Goal: Task Accomplishment & Management: Manage account settings

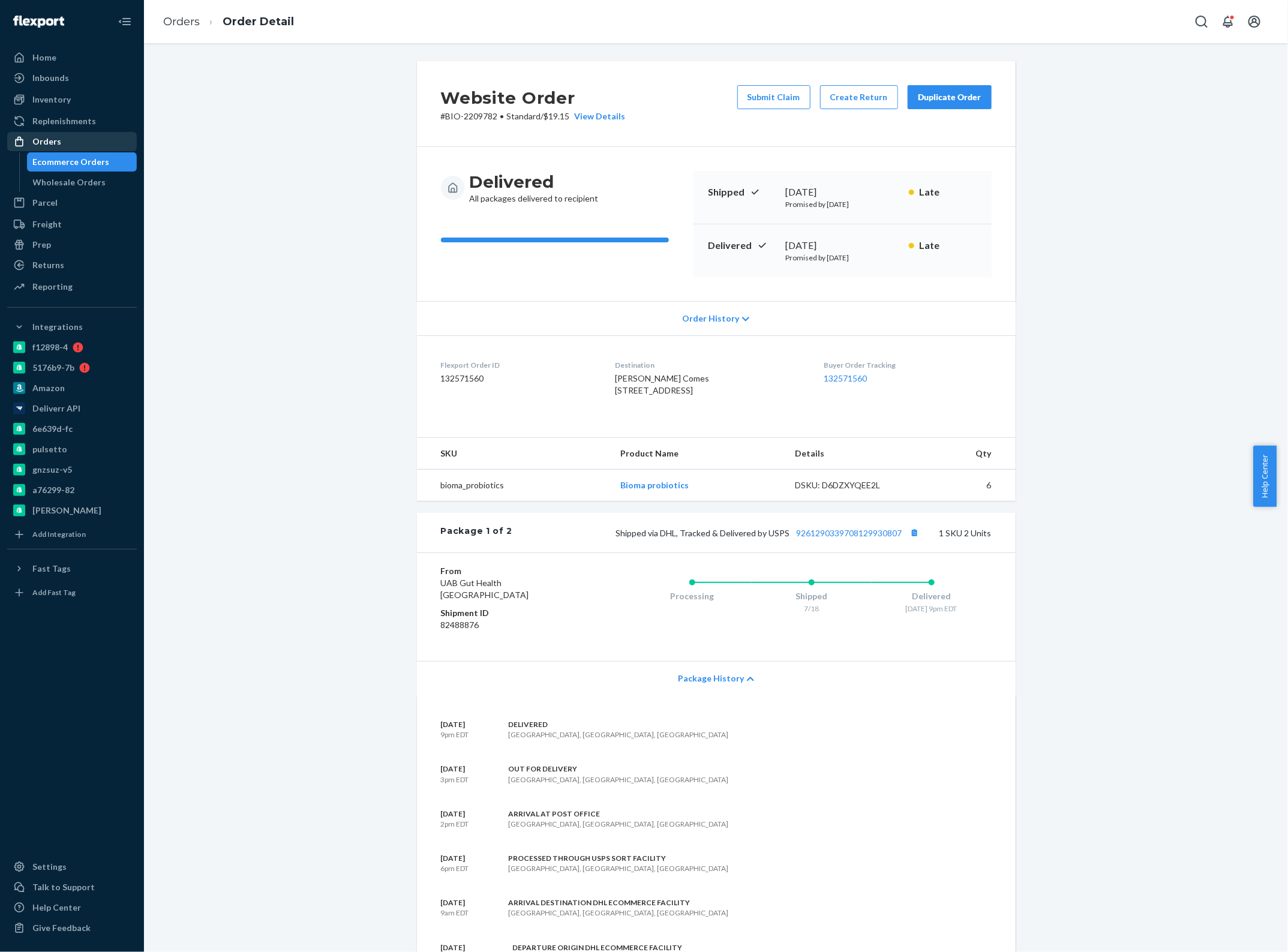
scroll to position [1105, 0]
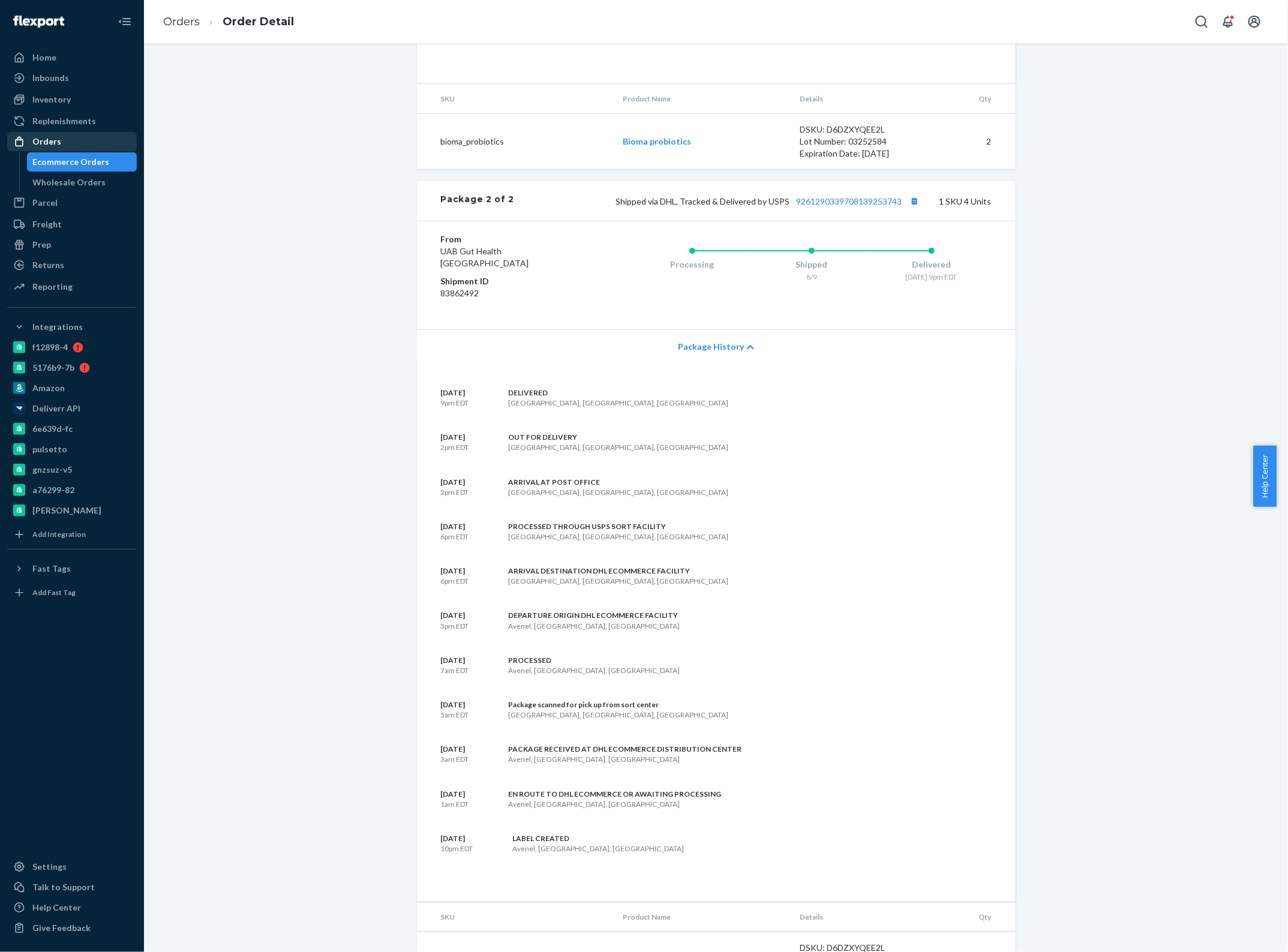
click at [72, 138] on div "Orders" at bounding box center [72, 142] width 127 height 17
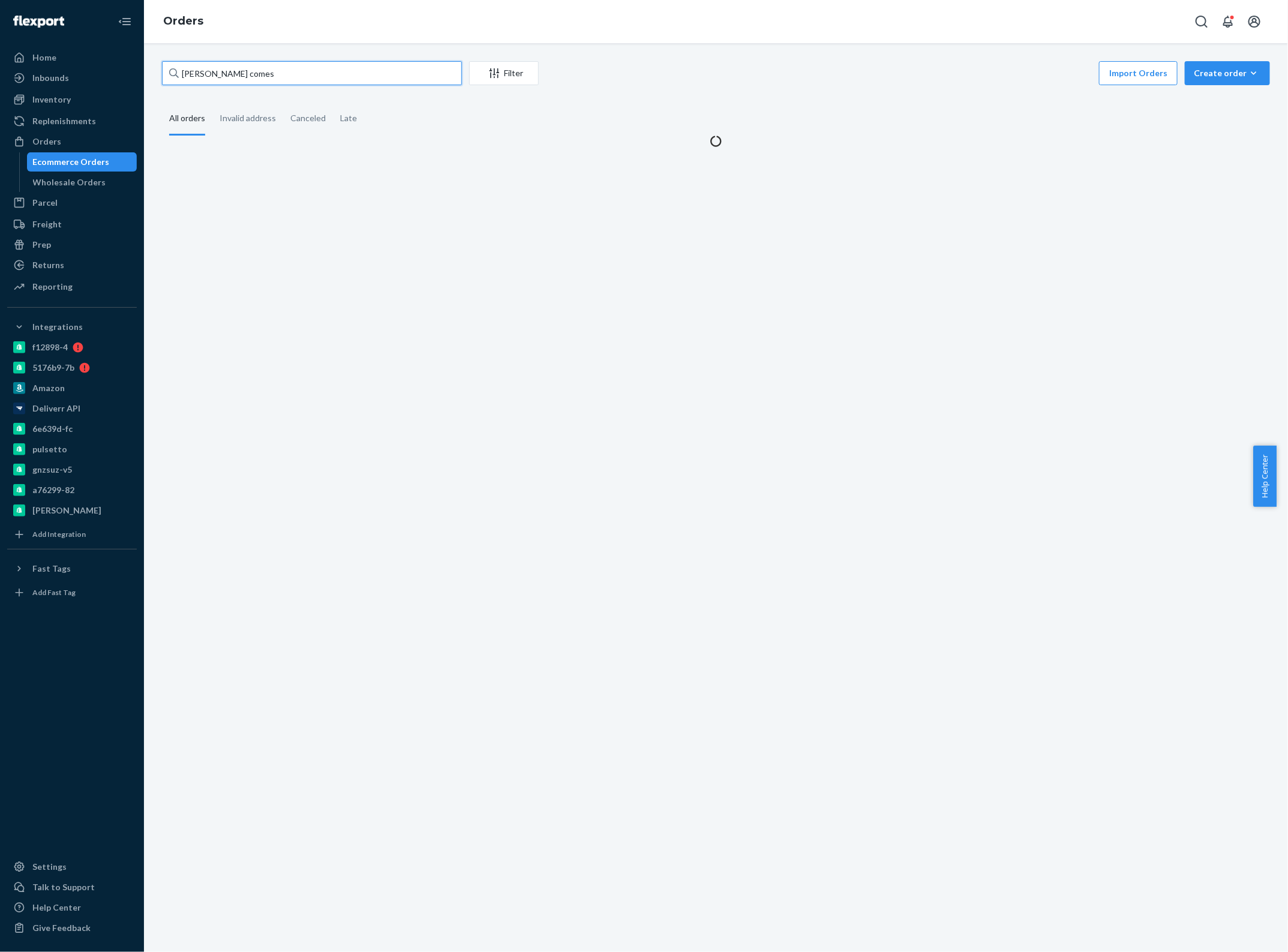
click at [223, 80] on input "[PERSON_NAME] comes" at bounding box center [312, 73] width 300 height 24
paste input "BIO-IN-15112"
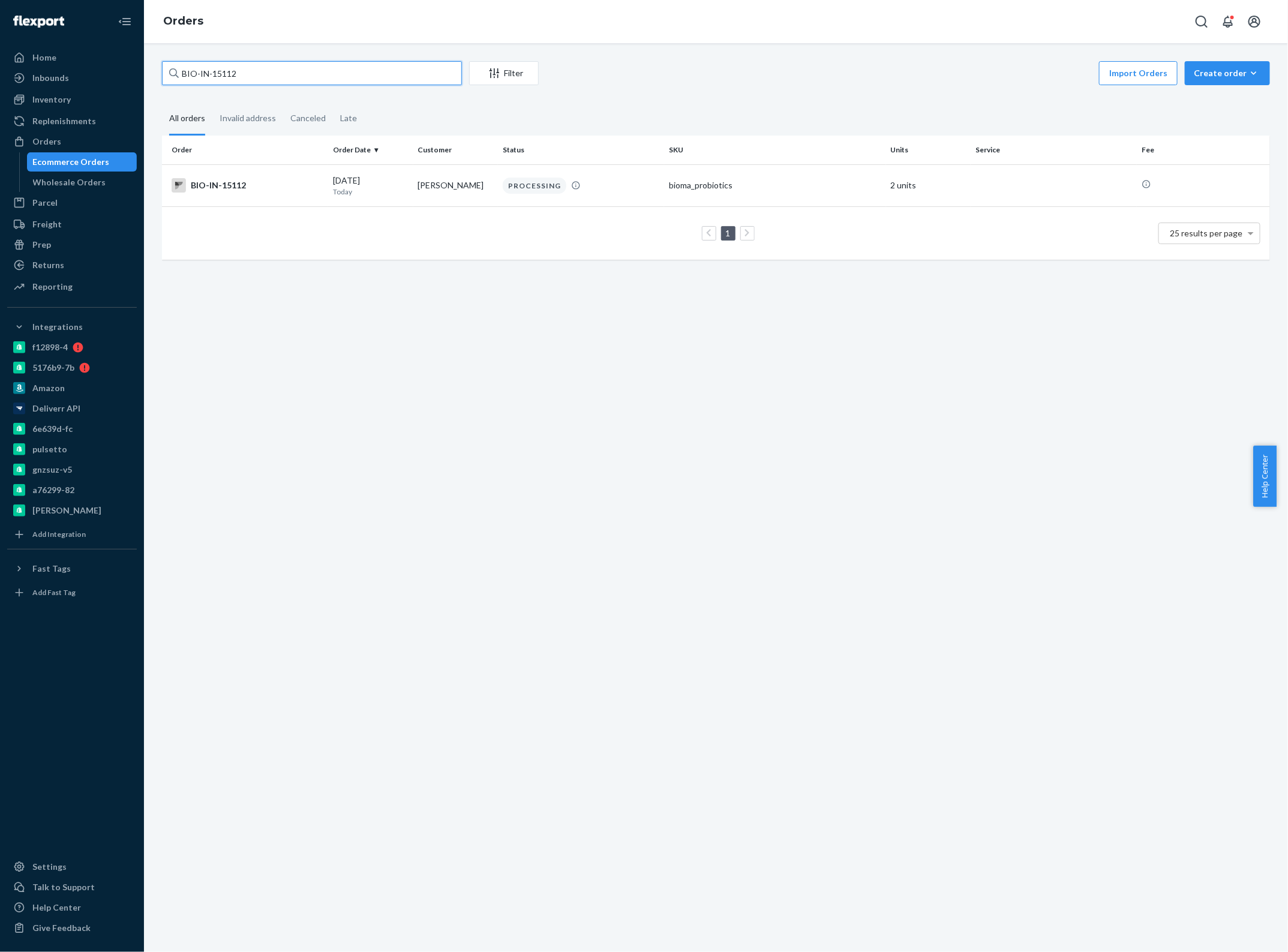
paste input "852924"
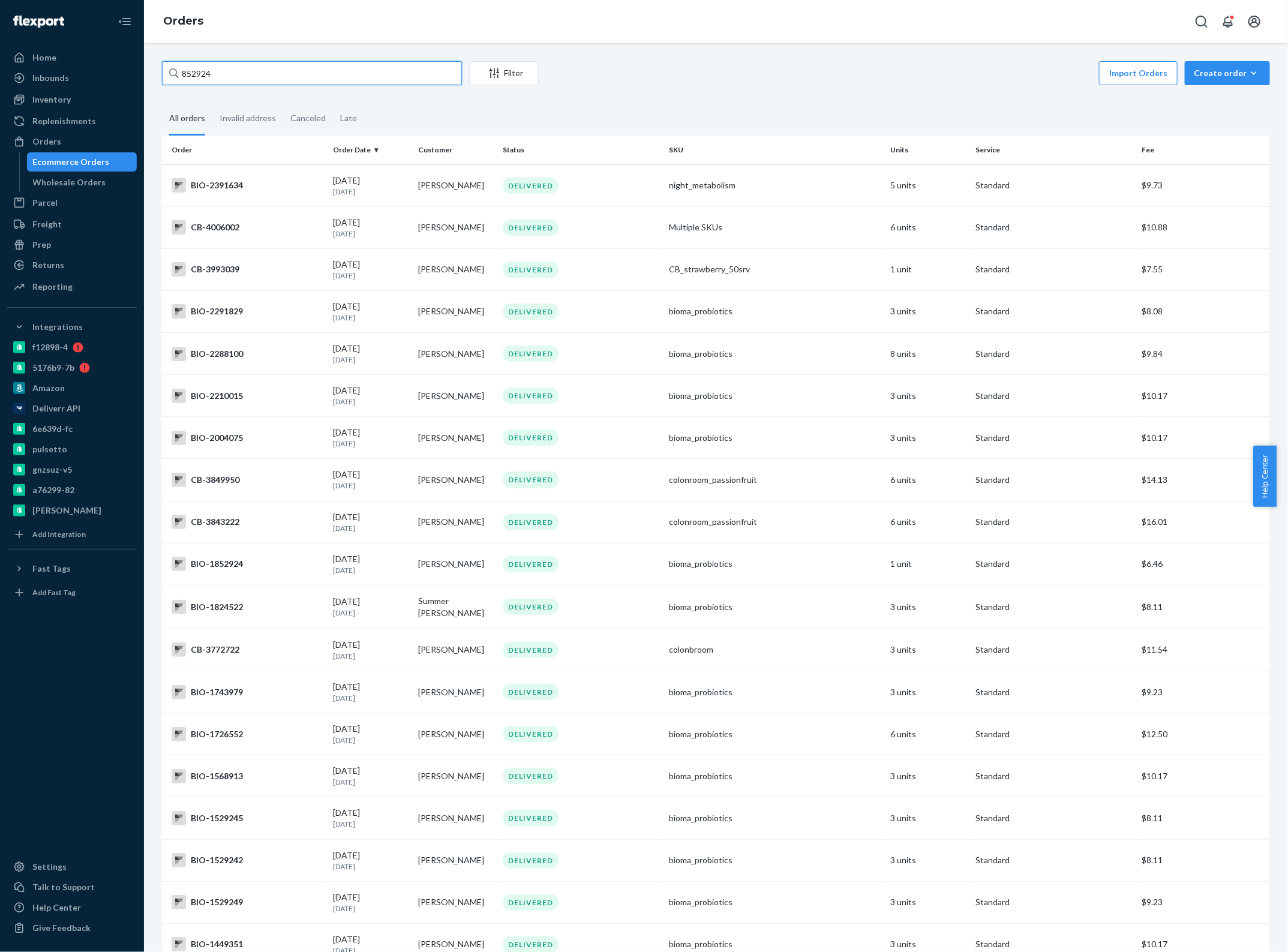
paste input "2481979"
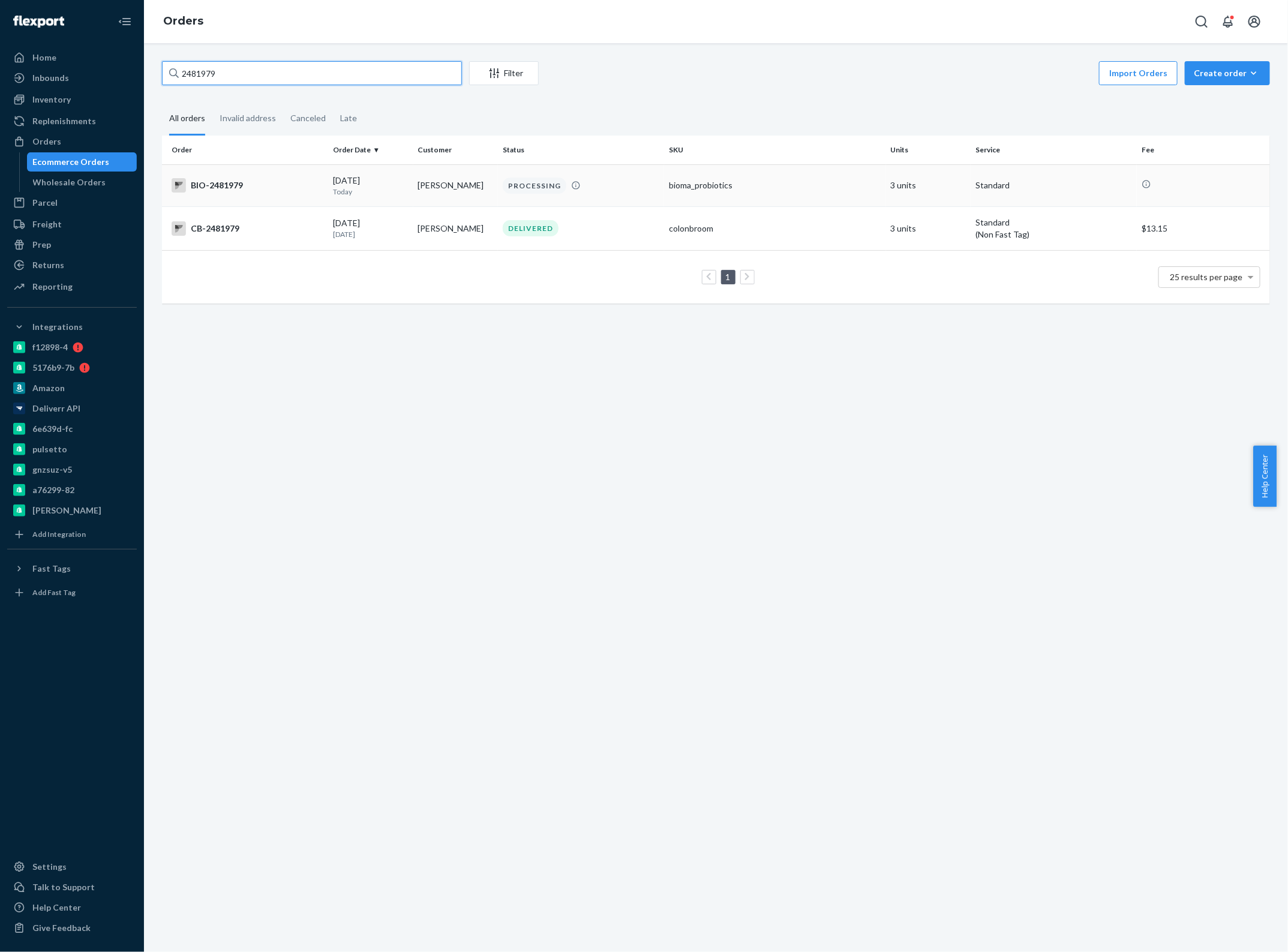
type input "2481979"
click at [339, 190] on p "Today" at bounding box center [370, 191] width 75 height 10
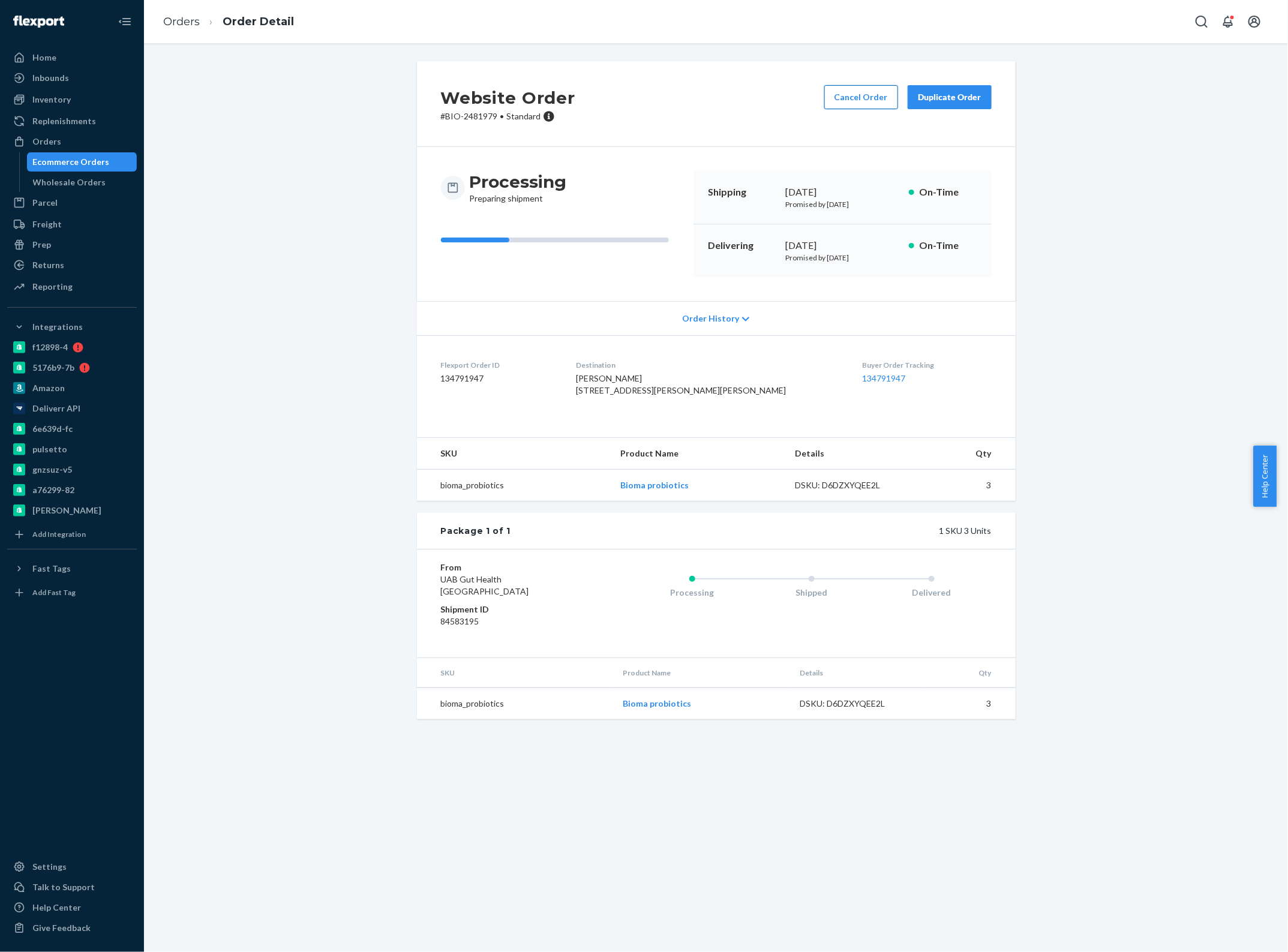
click at [872, 99] on button "Cancel Order" at bounding box center [861, 97] width 74 height 24
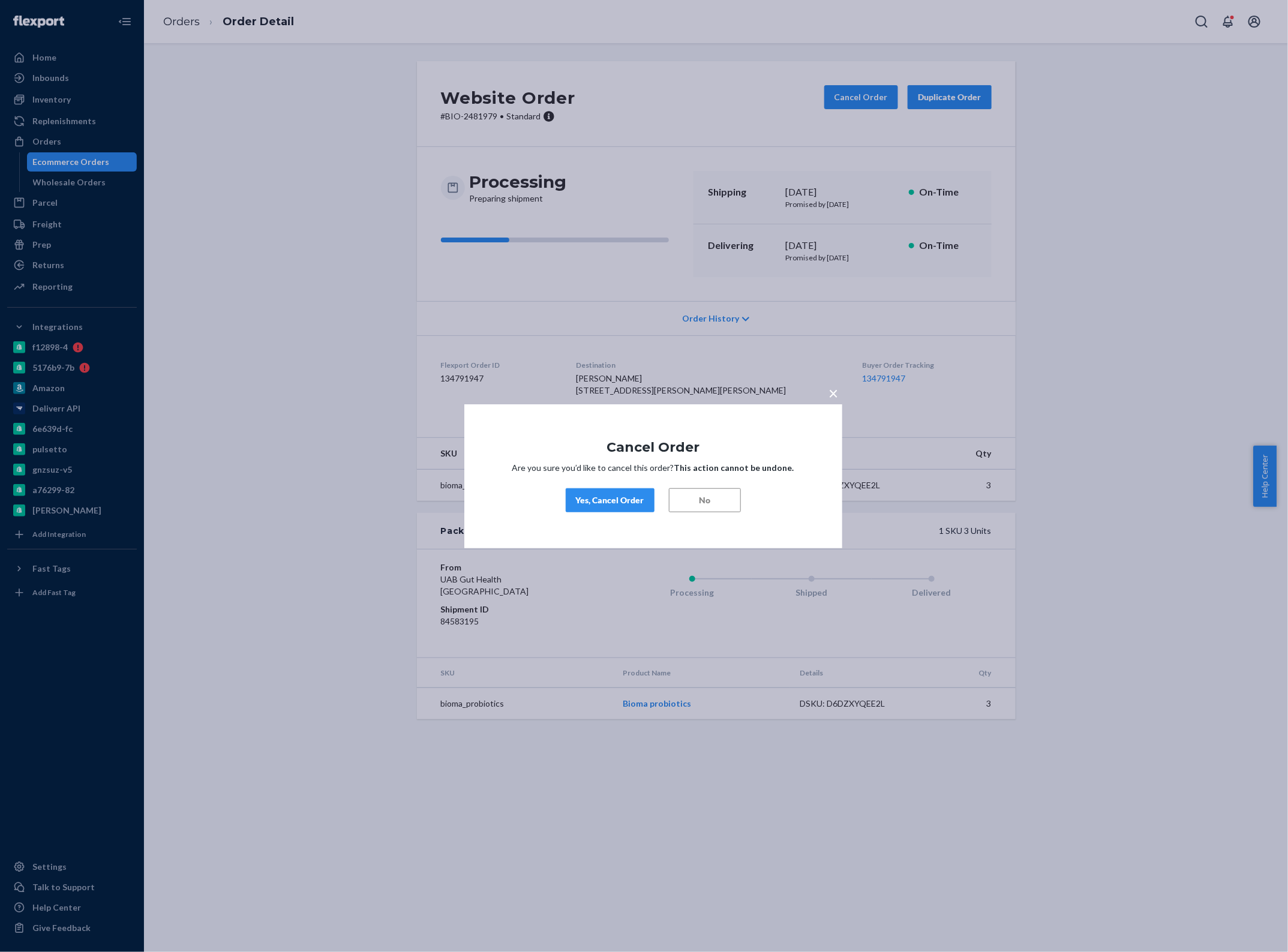
click at [631, 500] on div "Yes, Cancel Order" at bounding box center [610, 500] width 68 height 12
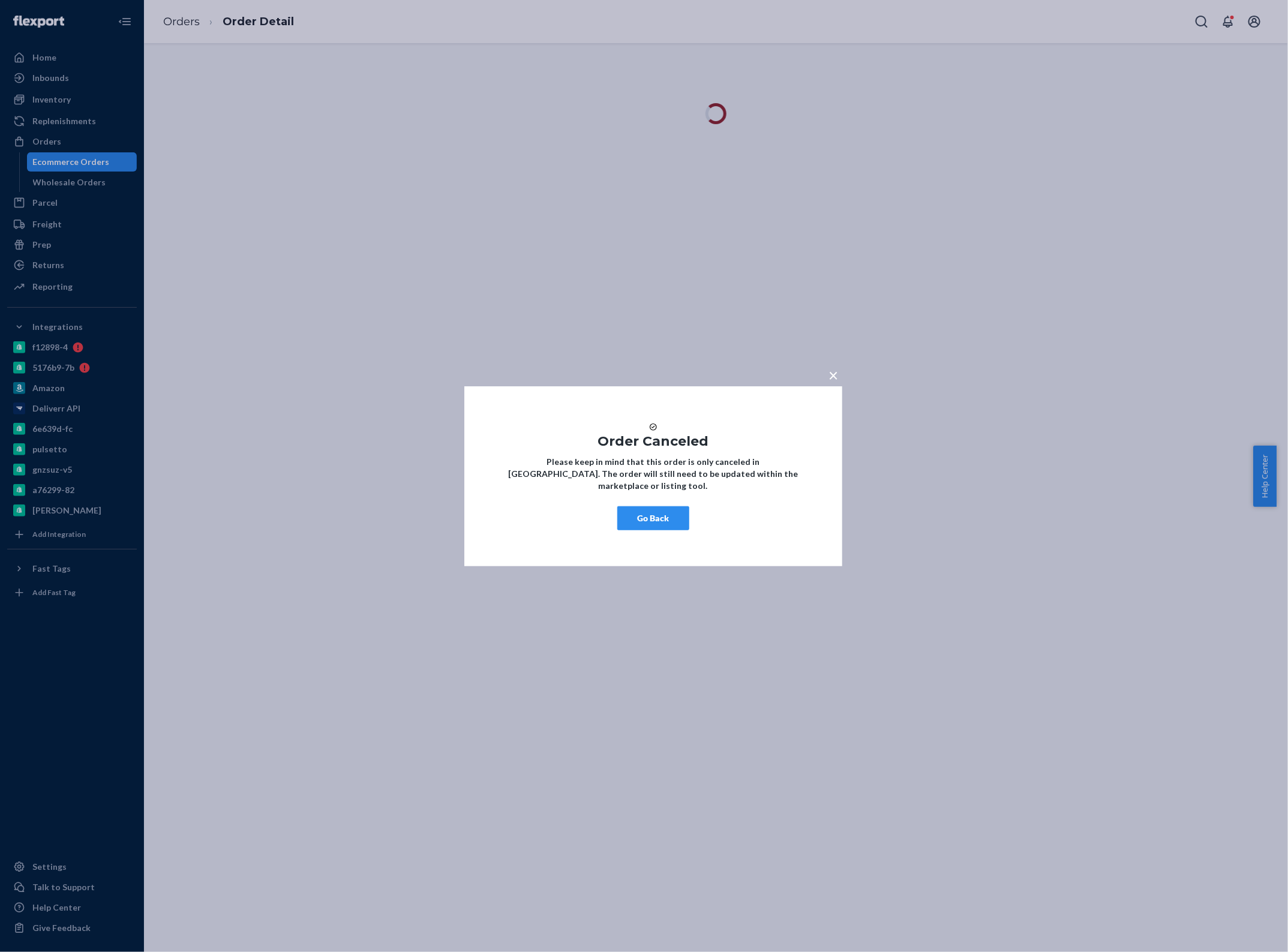
click at [657, 523] on button "Go Back" at bounding box center [653, 518] width 72 height 24
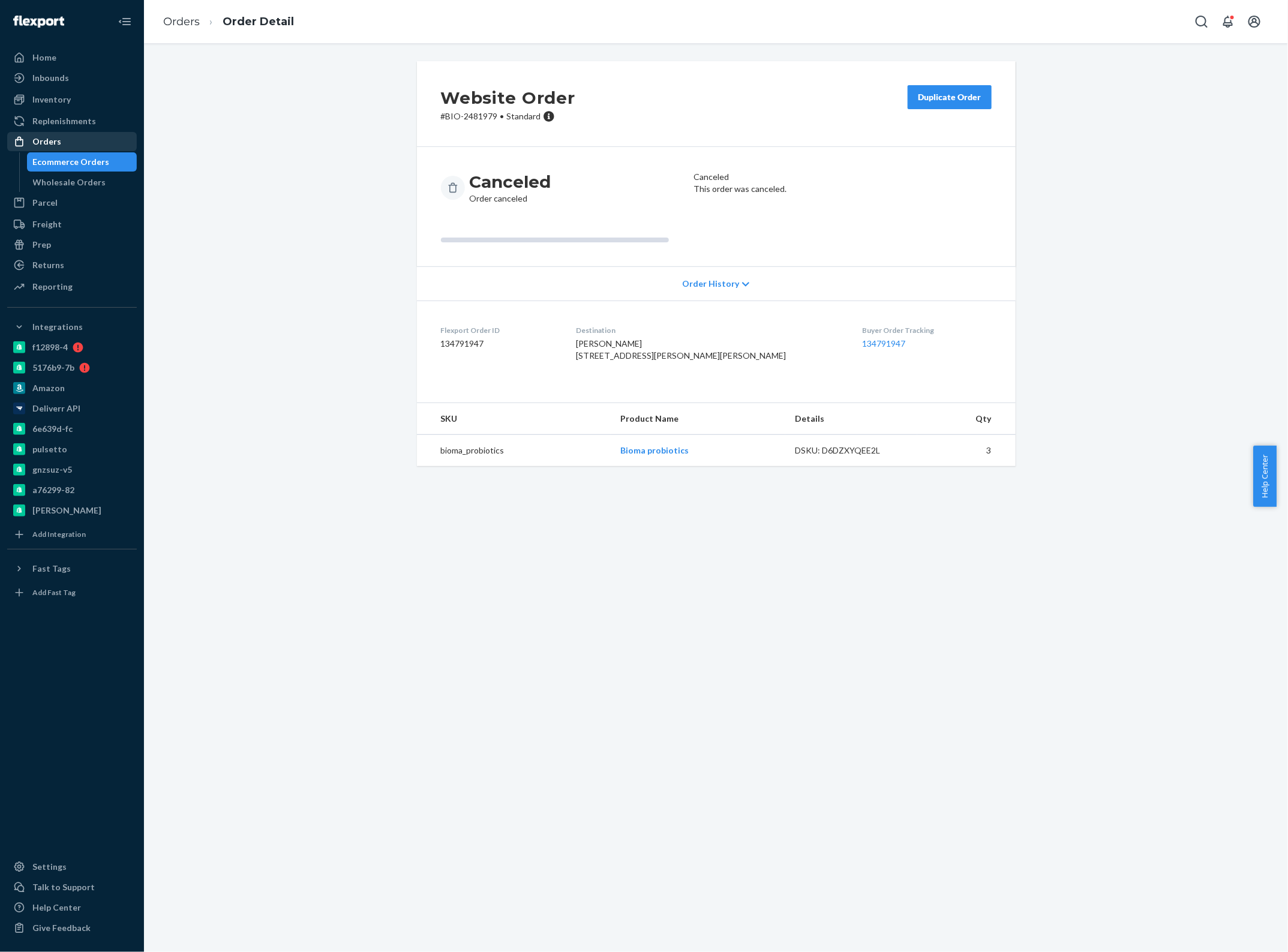
click at [52, 139] on div "Orders" at bounding box center [47, 141] width 29 height 12
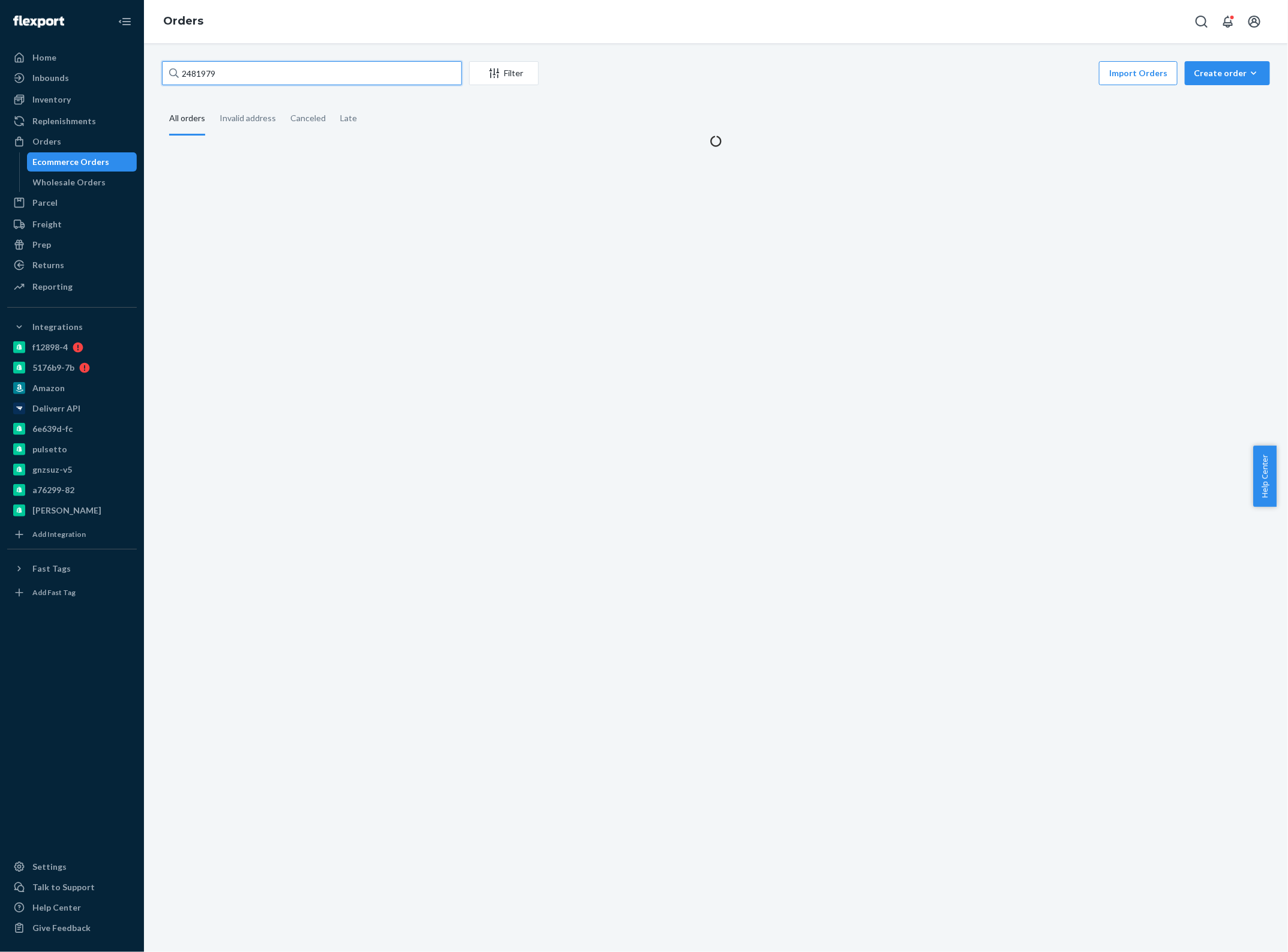
click at [271, 75] on input "2481979" at bounding box center [312, 73] width 300 height 24
paste input "2341"
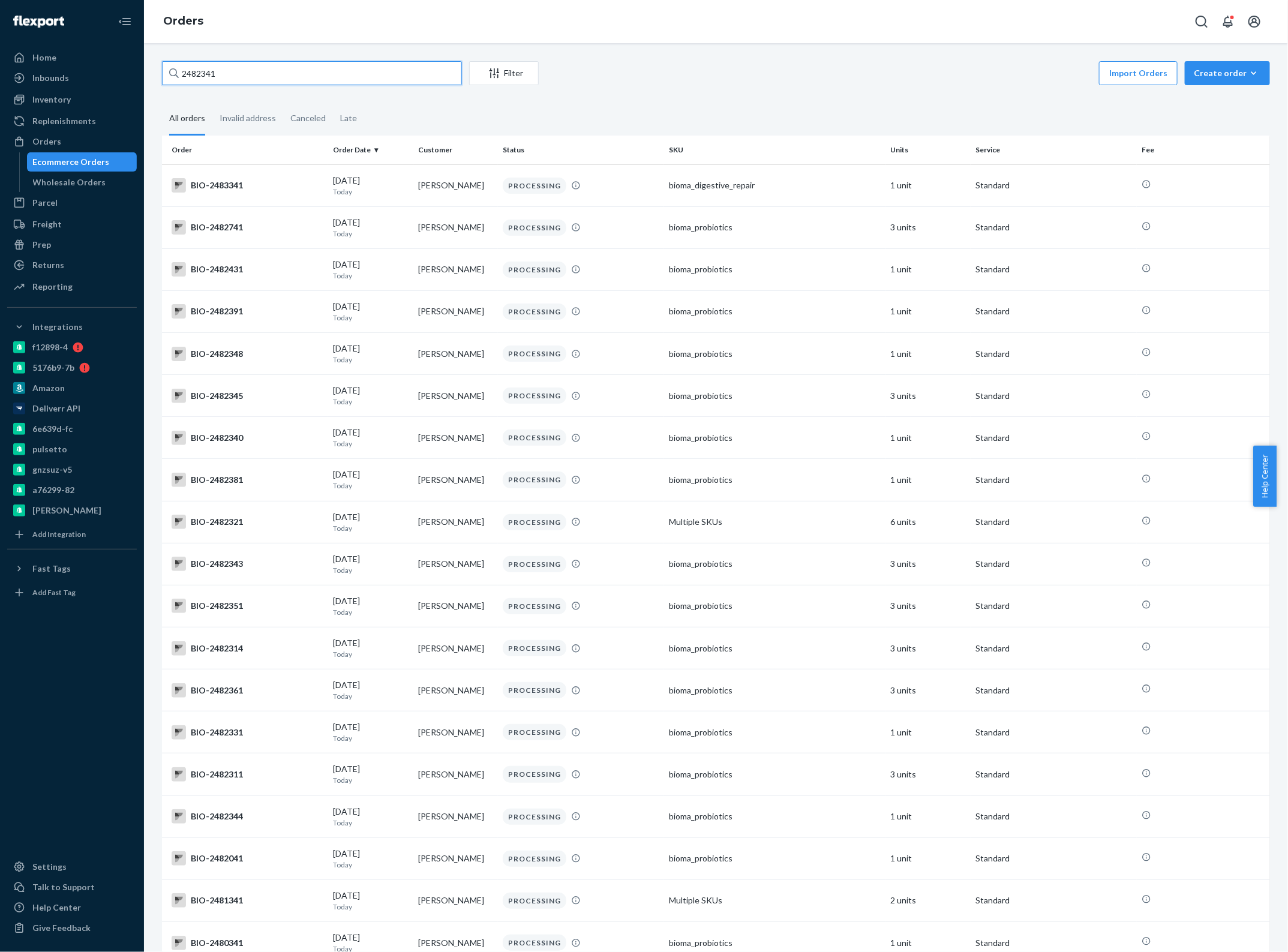
click at [303, 80] on input "2482341" at bounding box center [312, 73] width 300 height 24
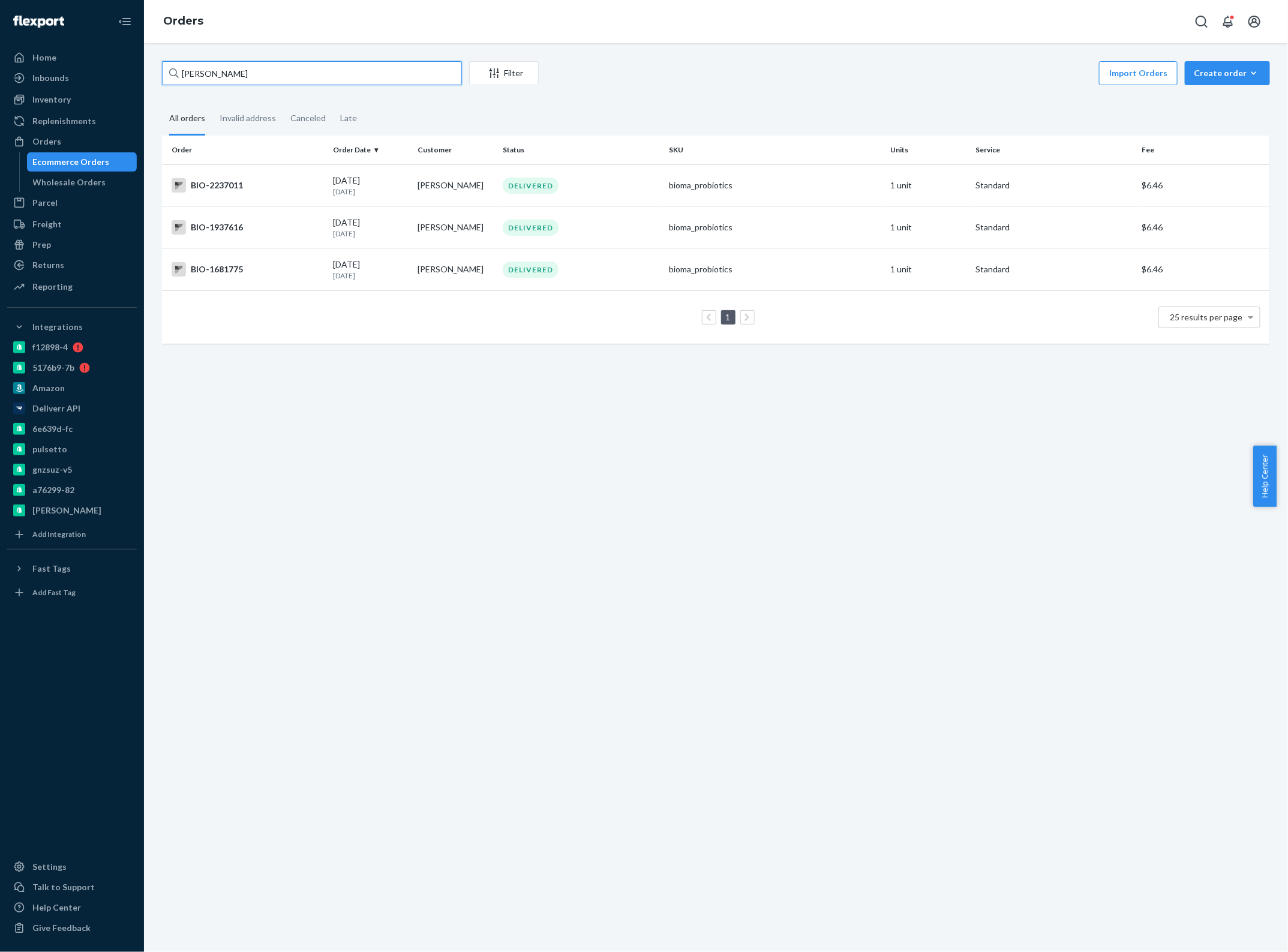
type input "[PERSON_NAME]"
